Goal: Information Seeking & Learning: Find contact information

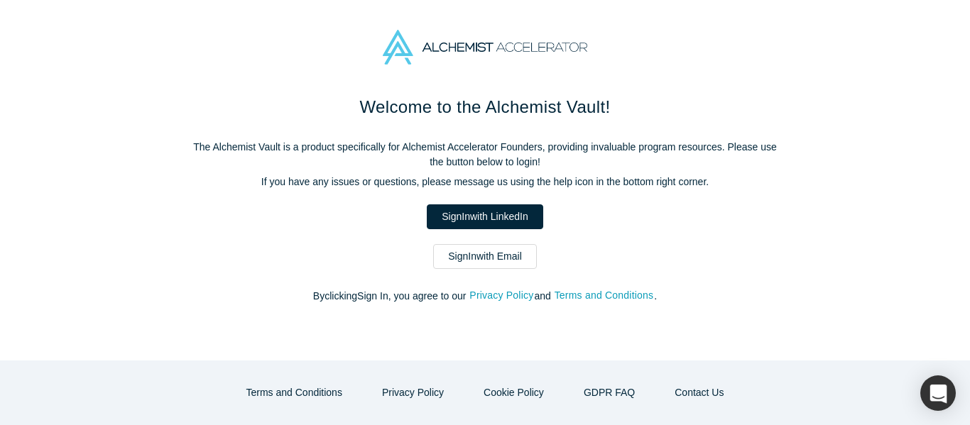
click at [500, 253] on link "Sign In with Email" at bounding box center [485, 256] width 104 height 25
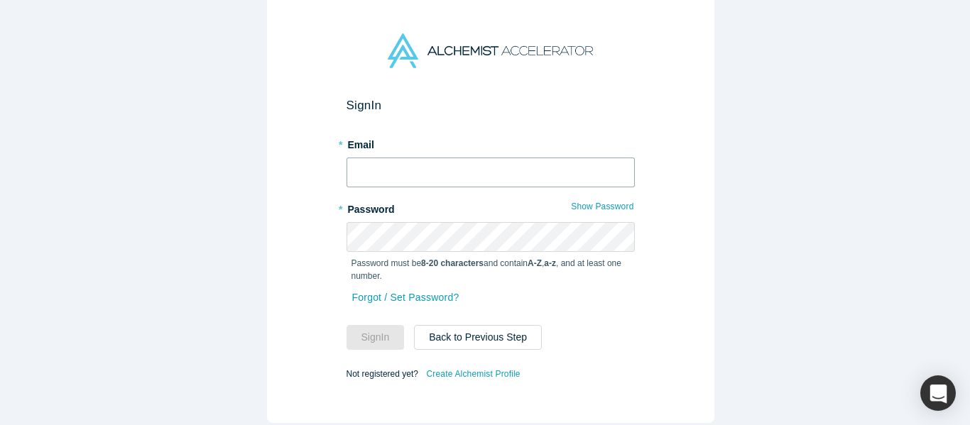
click at [454, 169] on input "text" at bounding box center [490, 173] width 288 height 30
click at [456, 171] on input "text" at bounding box center [490, 173] width 288 height 30
type input "[EMAIL_ADDRESS][DOMAIN_NAME]"
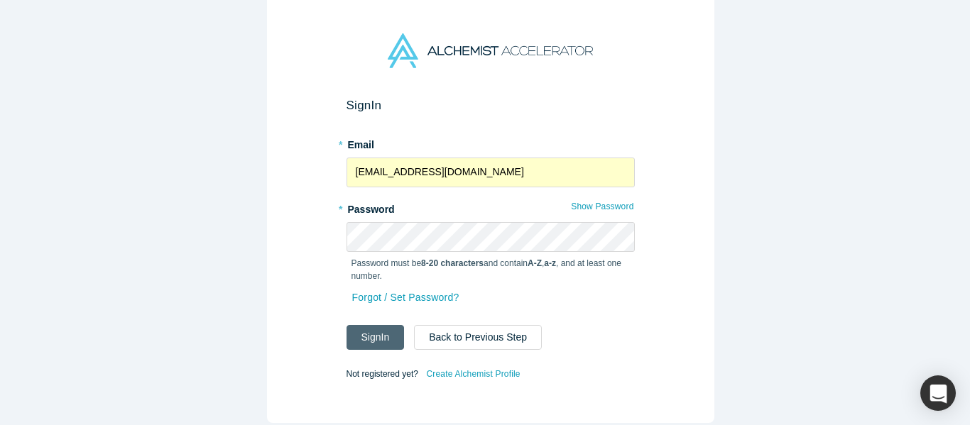
click at [373, 329] on button "Sign In" at bounding box center [375, 337] width 58 height 25
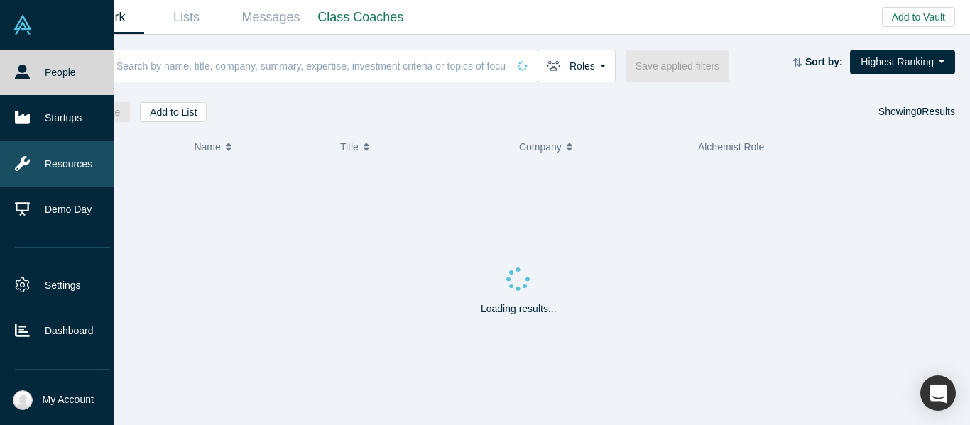
click at [31, 160] on link "Resources" at bounding box center [62, 163] width 125 height 45
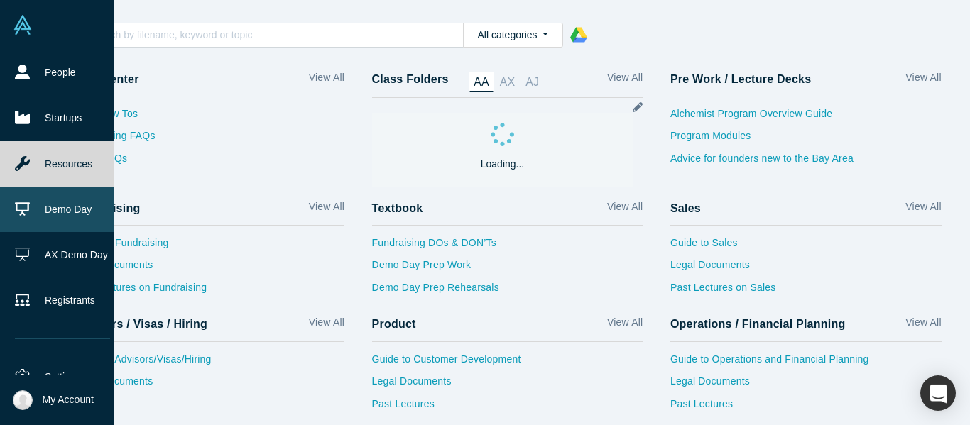
click at [16, 212] on icon at bounding box center [22, 209] width 15 height 15
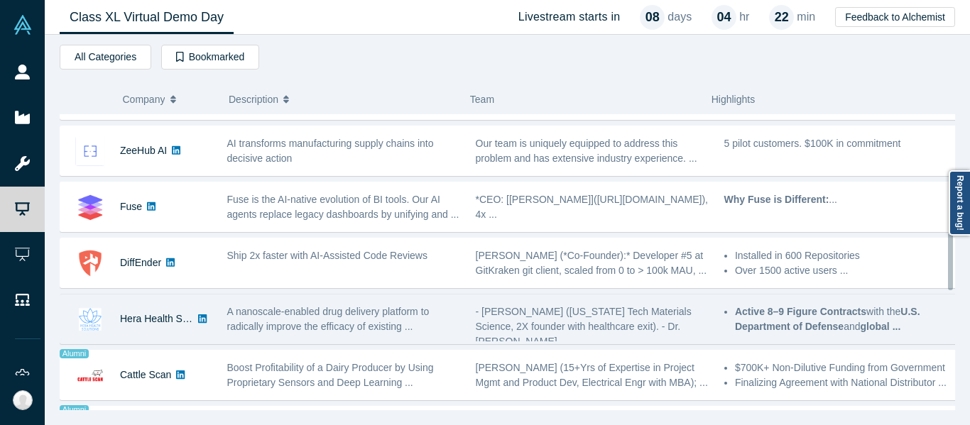
scroll to position [639, 0]
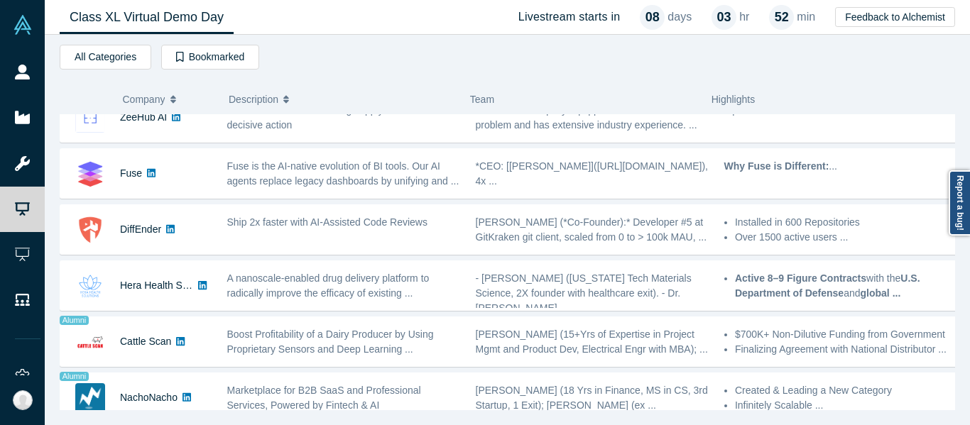
drag, startPoint x: 385, startPoint y: 48, endPoint x: 378, endPoint y: 47, distance: 7.2
click at [385, 48] on div "All Categories AI Artificial Intelligence Marketing B2B SaaS Data Analytics Dec…" at bounding box center [507, 60] width 895 height 30
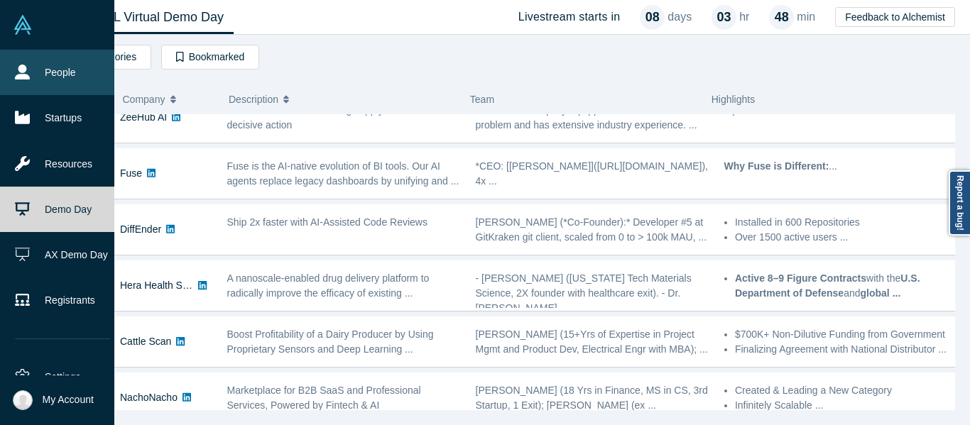
click at [28, 64] on link "People" at bounding box center [62, 72] width 125 height 45
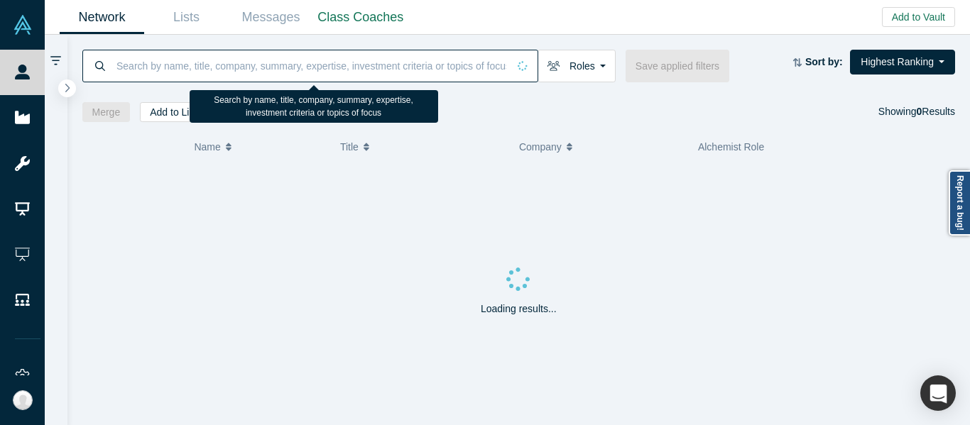
click at [222, 79] on input at bounding box center [311, 65] width 392 height 33
paste input "[PERSON_NAME][EMAIL_ADDRESS][DOMAIN_NAME]"
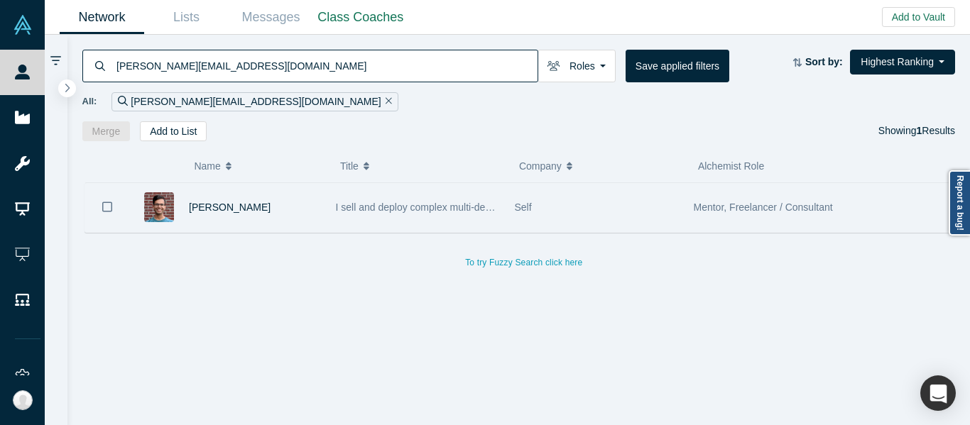
click at [566, 209] on div "Self" at bounding box center [597, 207] width 164 height 49
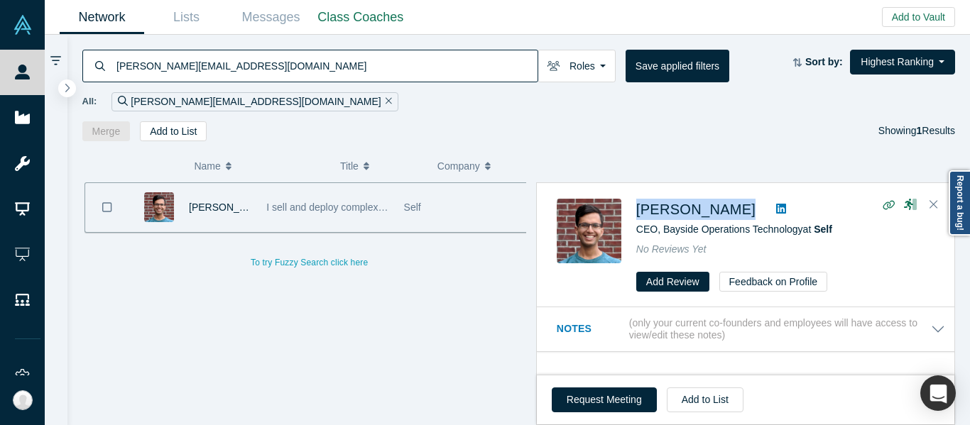
drag, startPoint x: 740, startPoint y: 207, endPoint x: 630, endPoint y: 209, distance: 109.3
click at [630, 208] on div "[PERSON_NAME] CEO, Bayside Operations Technology at Self No Reviews Yet Add Rev…" at bounding box center [747, 246] width 383 height 94
copy div "[PERSON_NAME]"
click at [708, 213] on span "[PERSON_NAME]" at bounding box center [695, 210] width 119 height 16
click at [248, 66] on input "[PERSON_NAME][EMAIL_ADDRESS][DOMAIN_NAME]" at bounding box center [326, 65] width 422 height 33
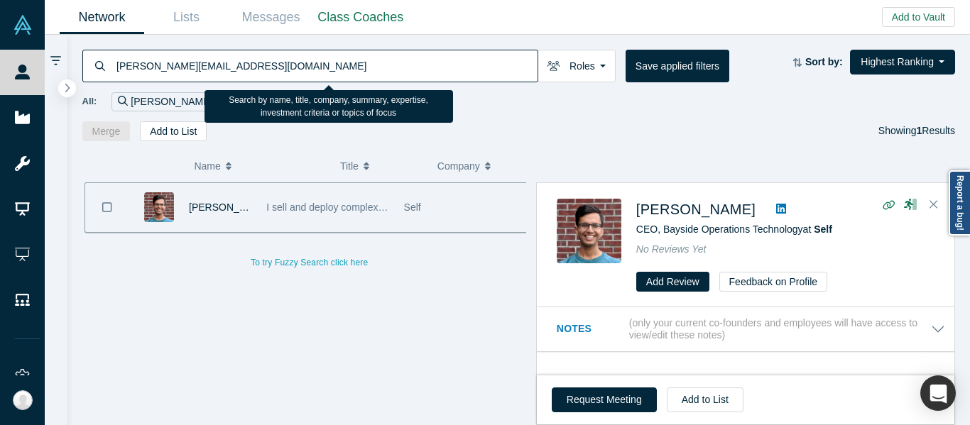
paste input "papagnom"
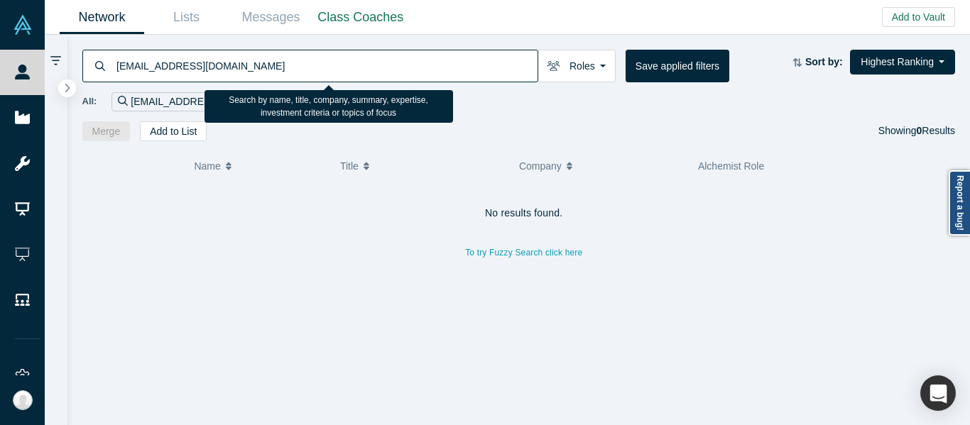
paste input "[PERSON_NAME].mittal"
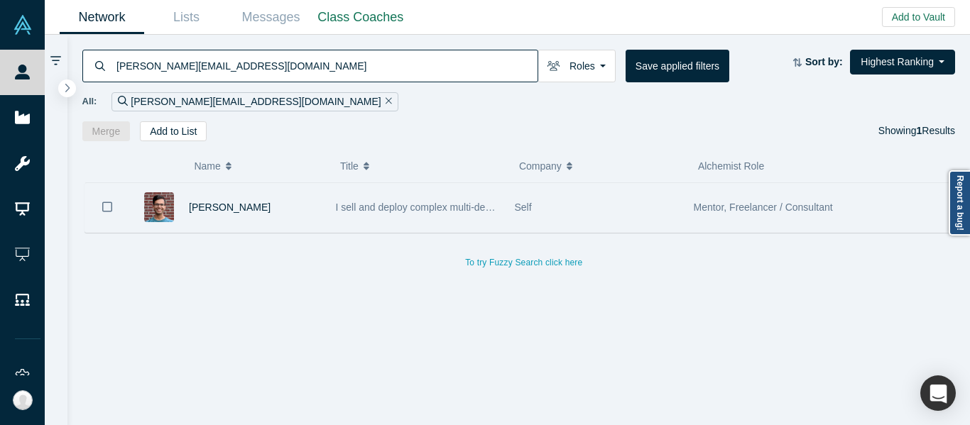
type input "[PERSON_NAME][EMAIL_ADDRESS][DOMAIN_NAME]"
click at [416, 194] on div "I sell and deploy complex multi-department hardware and software to health syst…" at bounding box center [418, 207] width 164 height 49
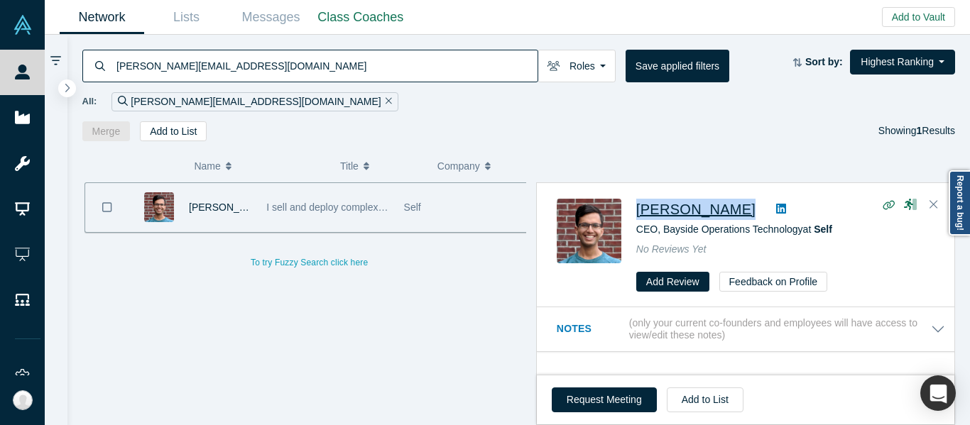
drag, startPoint x: 741, startPoint y: 207, endPoint x: 636, endPoint y: 202, distance: 105.1
click at [636, 202] on div "[PERSON_NAME]" at bounding box center [785, 209] width 298 height 21
copy div "[PERSON_NAME]"
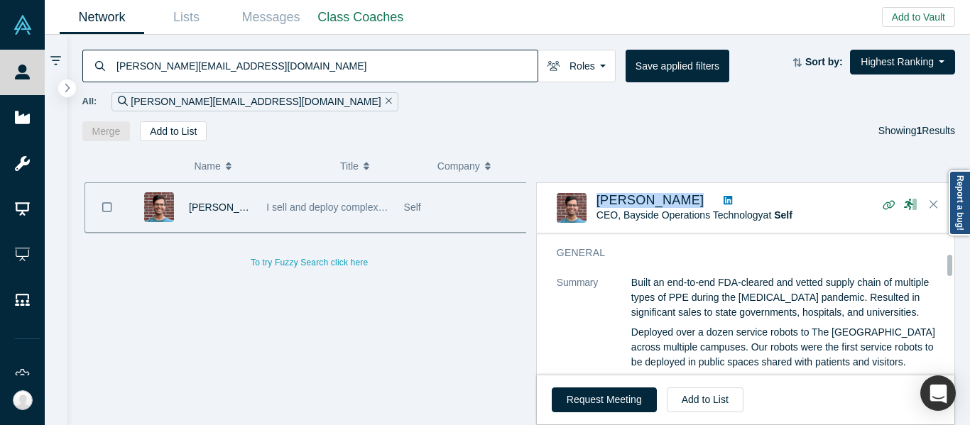
scroll to position [71, 0]
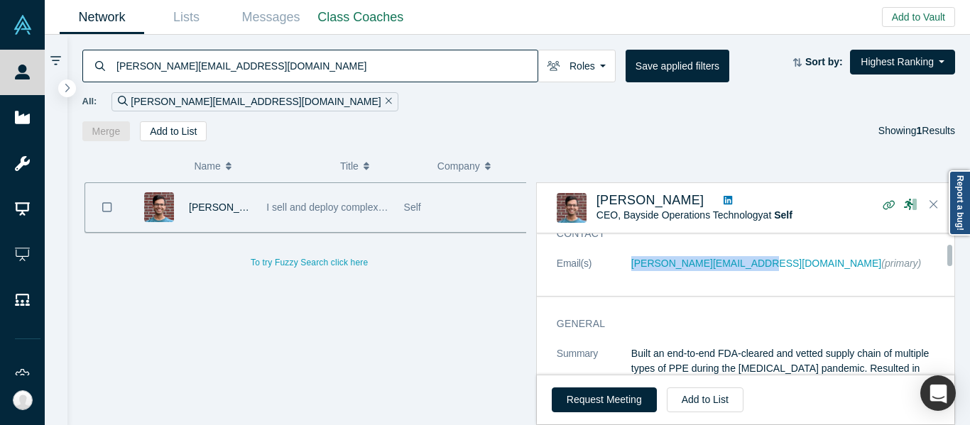
drag, startPoint x: 627, startPoint y: 272, endPoint x: 744, endPoint y: 279, distance: 116.6
click at [744, 279] on dl "Email(s) [PERSON_NAME][EMAIL_ADDRESS][DOMAIN_NAME] (primary)" at bounding box center [750, 271] width 388 height 30
copy dl "[PERSON_NAME][EMAIL_ADDRESS][DOMAIN_NAME]"
